Goal: Find specific page/section: Find specific page/section

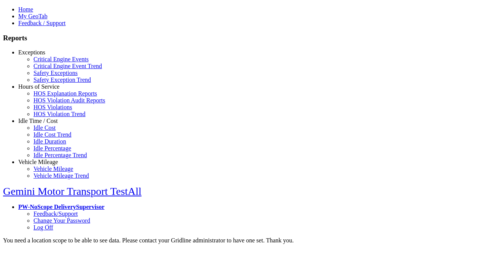
click at [44, 56] on link "Exceptions" at bounding box center [31, 52] width 27 height 6
click at [49, 62] on link "Critical Engine Events" at bounding box center [60, 59] width 55 height 6
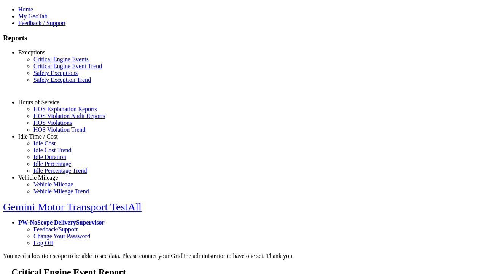
select select "**"
